Goal: Find specific page/section: Find specific page/section

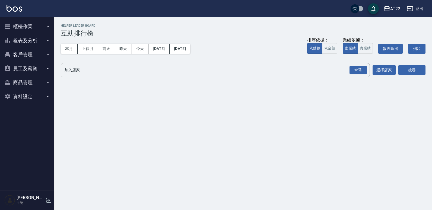
click at [39, 52] on button "客戶管理" at bounding box center [27, 54] width 50 height 14
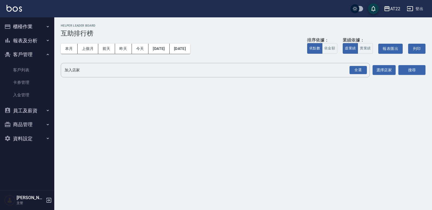
click at [43, 43] on button "報表及分析" at bounding box center [27, 41] width 50 height 14
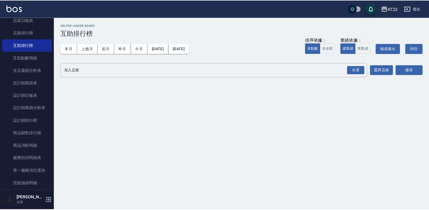
scroll to position [73, 0]
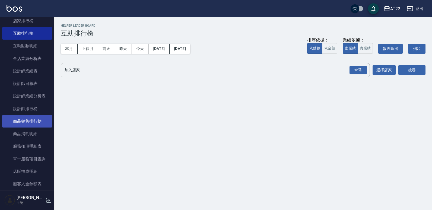
click at [43, 120] on link "商品銷售排行榜" at bounding box center [27, 121] width 50 height 12
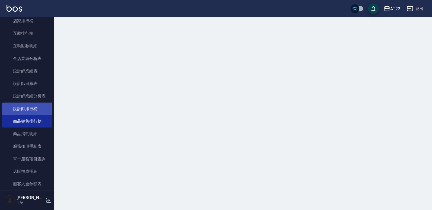
click at [39, 108] on link "設計師排行榜" at bounding box center [27, 108] width 50 height 12
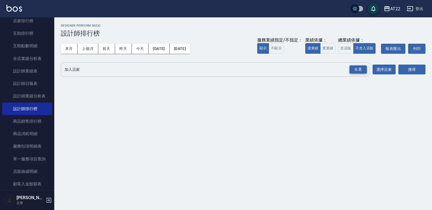
click at [356, 69] on div "全選" at bounding box center [357, 69] width 17 height 8
click at [424, 72] on button "搜尋" at bounding box center [411, 70] width 27 height 10
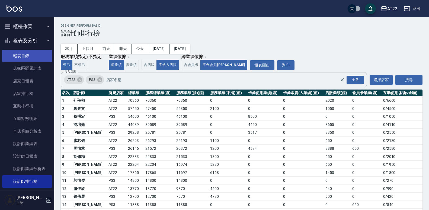
click at [33, 52] on link "報表目錄" at bounding box center [27, 56] width 50 height 12
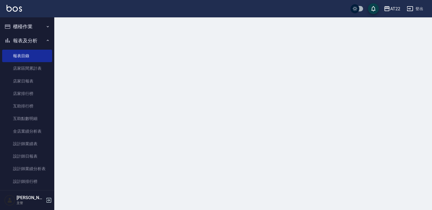
click at [21, 27] on button "櫃檯作業" at bounding box center [27, 27] width 50 height 14
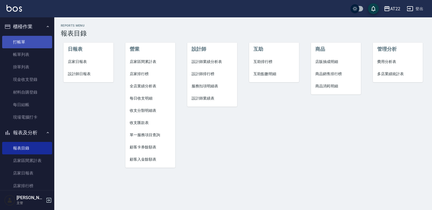
click at [16, 37] on link "打帳單" at bounding box center [27, 42] width 50 height 12
